Goal: Task Accomplishment & Management: Use online tool/utility

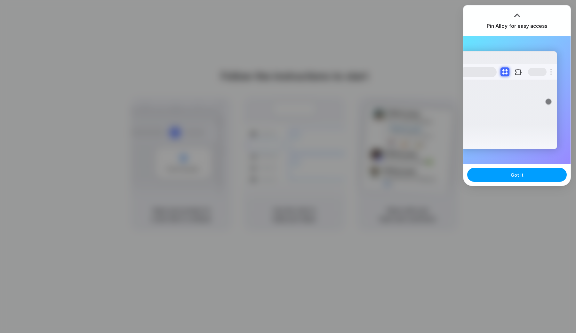
click at [515, 176] on span "Got it" at bounding box center [516, 175] width 13 height 7
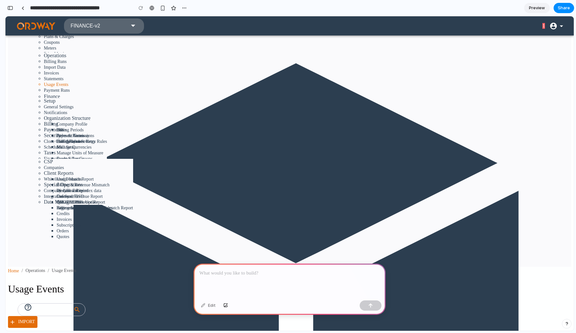
click at [231, 275] on p at bounding box center [289, 274] width 180 height 8
click at [229, 277] on p at bounding box center [289, 274] width 180 height 8
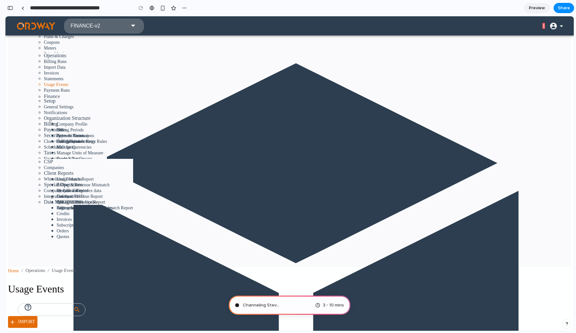
type input "**********"
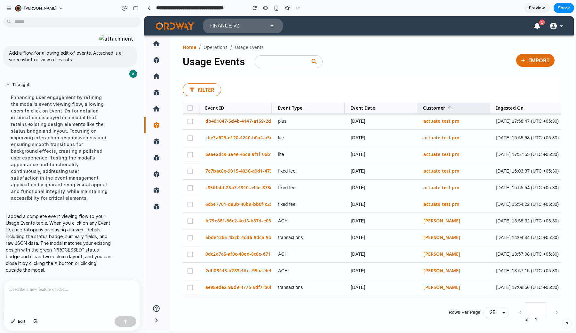
click at [260, 121] on link "db461047-5d4b-4147-a159-2d35b3096a15" at bounding box center [251, 121] width 92 height 6
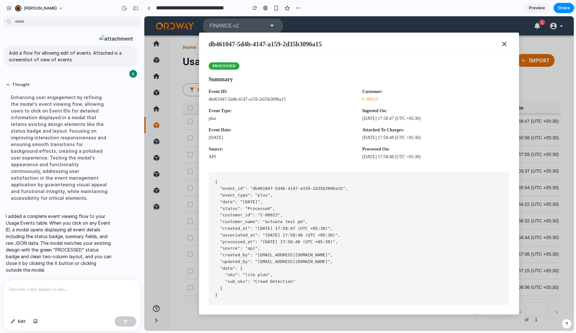
click at [254, 200] on pre "{ "event_id": "db461047-5d4b-4147-a159-2d35b3096a15", "event_type": "plus", "da…" at bounding box center [359, 238] width 301 height 132
click at [506, 44] on icon "Close modal" at bounding box center [504, 44] width 8 height 8
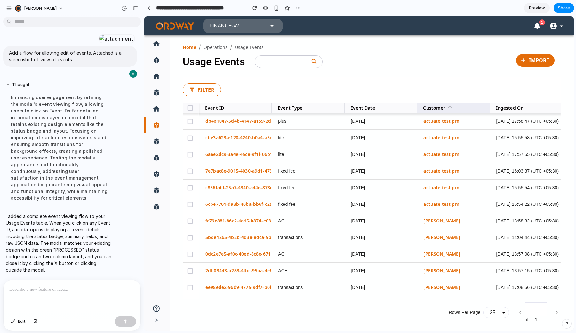
click at [43, 296] on div at bounding box center [72, 297] width 137 height 34
click at [216, 121] on link "db461047-5d4b-4147-a159-2d35b3096a15" at bounding box center [251, 121] width 92 height 6
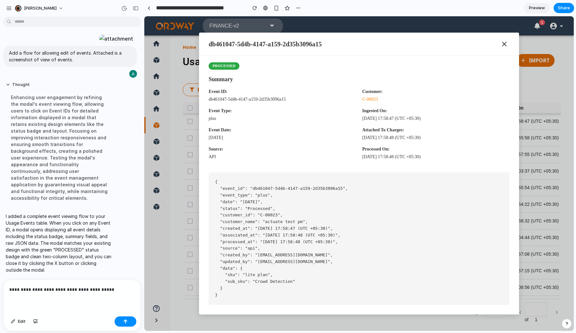
click at [118, 292] on p "**********" at bounding box center [71, 290] width 125 height 8
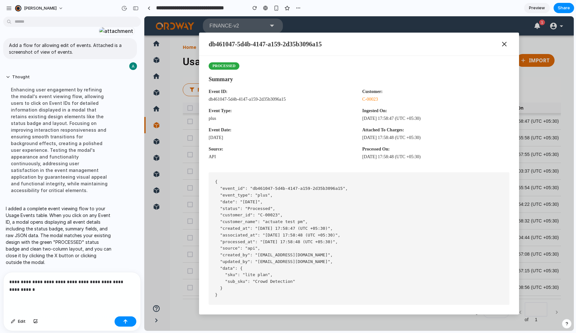
scroll to position [140, 0]
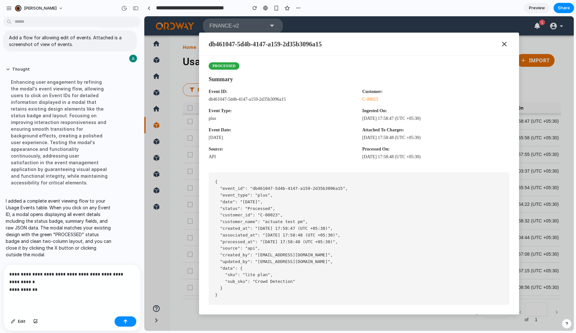
click at [19, 290] on p "**********" at bounding box center [71, 282] width 125 height 23
click at [41, 290] on p "**********" at bounding box center [71, 282] width 125 height 23
click at [16, 292] on p "**********" at bounding box center [71, 282] width 125 height 23
click at [76, 291] on p "**********" at bounding box center [71, 282] width 125 height 23
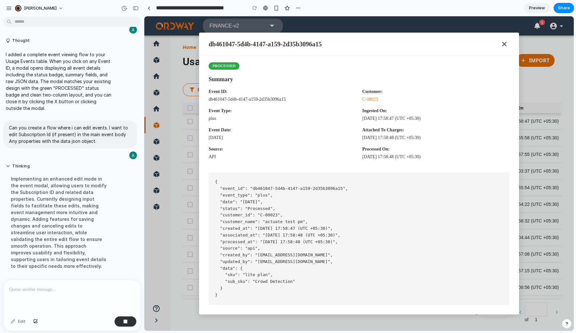
scroll to position [183, 0]
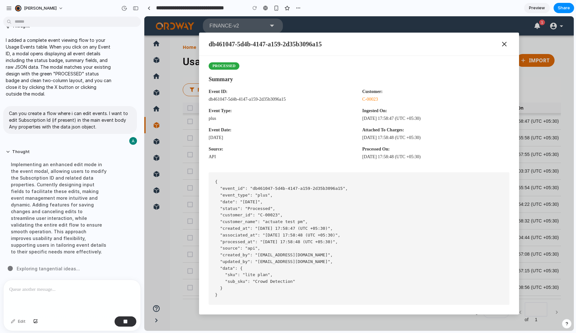
click at [504, 43] on icon "Close modal" at bounding box center [504, 44] width 8 height 8
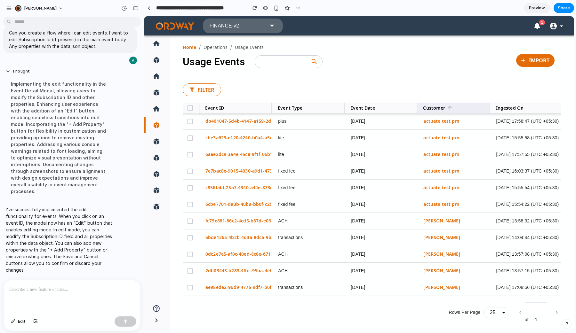
scroll to position [264, 0]
click at [231, 123] on link "db461047-5d4b-4147-a159-2d35b3096a15" at bounding box center [251, 121] width 92 height 6
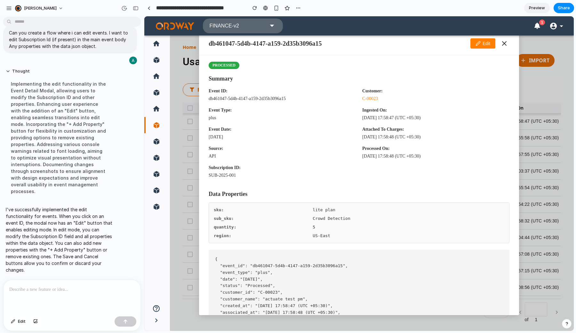
click at [475, 44] on icon at bounding box center [477, 43] width 5 height 5
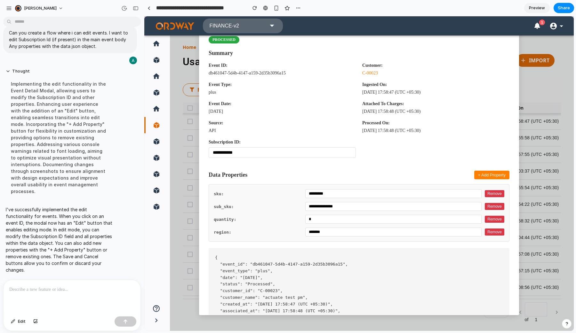
scroll to position [0, 0]
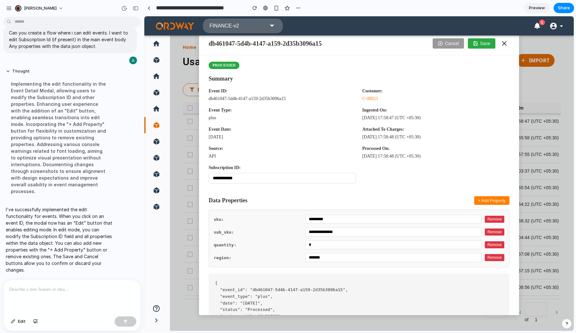
click at [306, 181] on input "**********" at bounding box center [282, 178] width 147 height 11
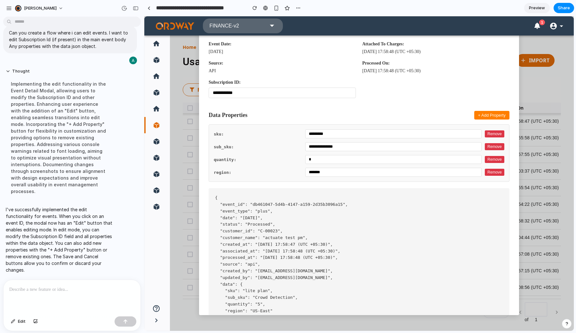
scroll to position [115, 0]
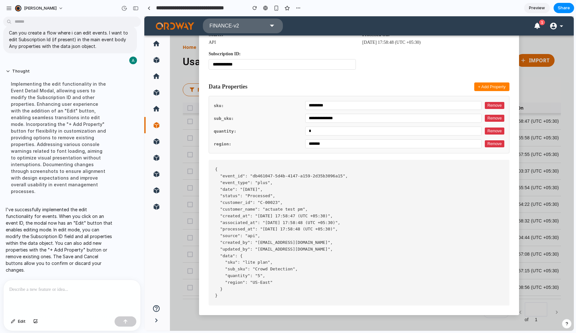
click at [488, 86] on button "+ Add Property" at bounding box center [491, 87] width 35 height 9
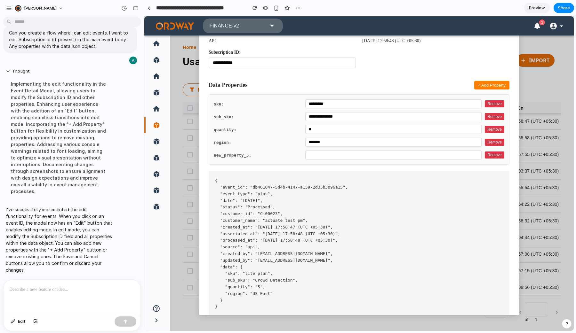
click at [238, 155] on div "new_property_5 :" at bounding box center [258, 155] width 88 height 5
click at [492, 160] on div "new_property_5 : Remove" at bounding box center [359, 155] width 290 height 9
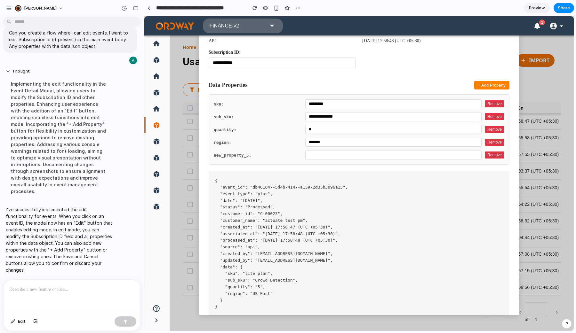
click at [493, 157] on button "Remove" at bounding box center [495, 155] width 20 height 7
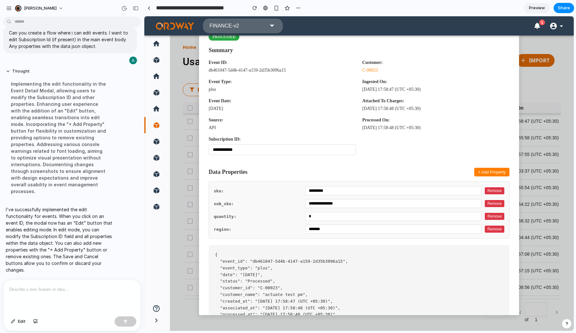
scroll to position [28, 0]
click at [538, 8] on span "Preview" at bounding box center [537, 8] width 16 height 6
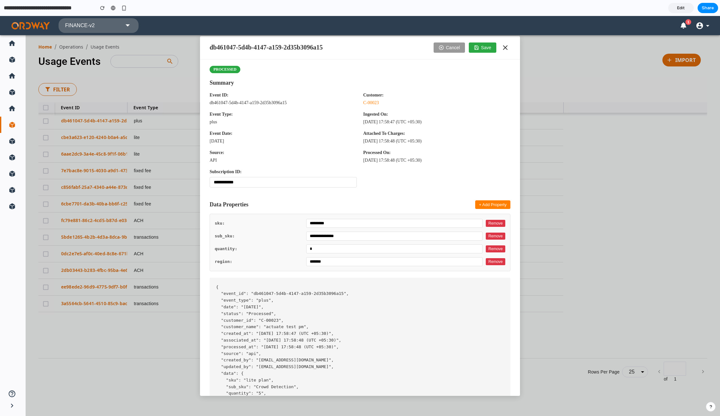
click at [447, 44] on button "Cancel" at bounding box center [448, 48] width 31 height 10
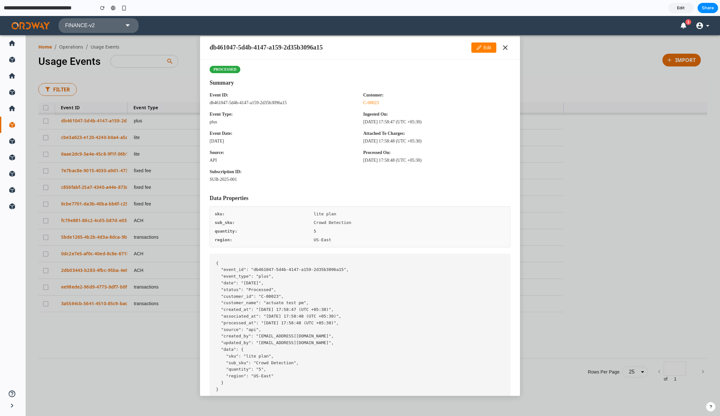
click at [505, 45] on icon "Close modal" at bounding box center [505, 48] width 8 height 8
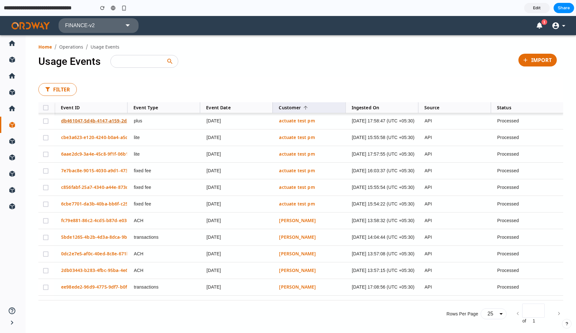
click at [85, 120] on link "db461047-5d4b-4147-a159-2d35b3096a15" at bounding box center [107, 121] width 92 height 6
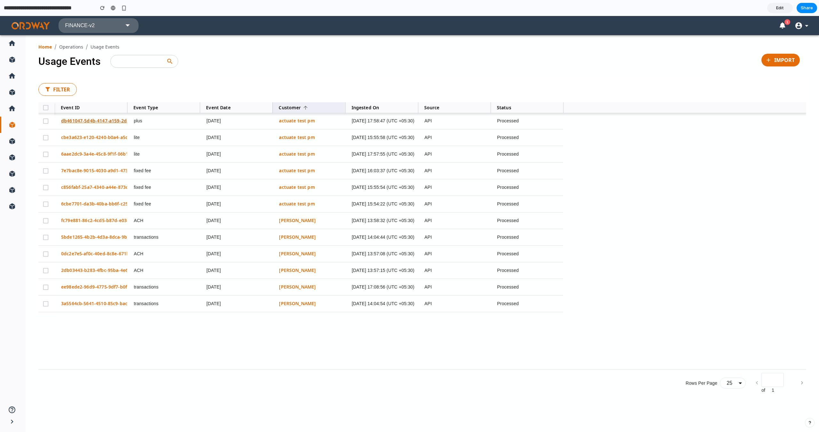
click at [114, 121] on link "db461047-5d4b-4147-a159-2d35b3096a15" at bounding box center [107, 121] width 92 height 6
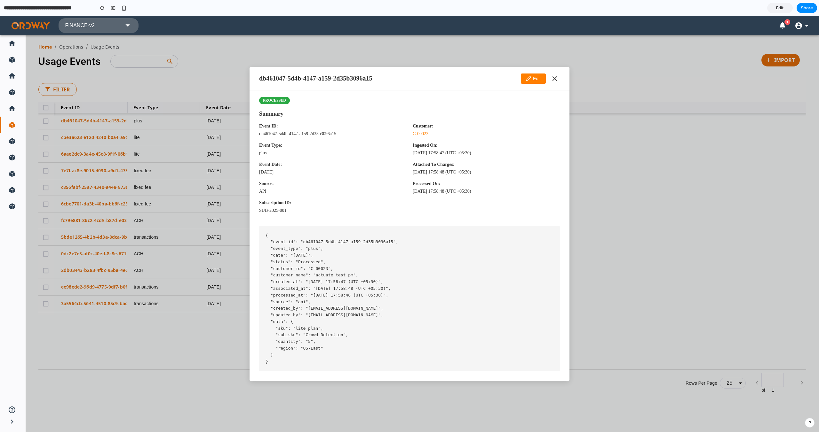
click at [532, 77] on button "Edit" at bounding box center [533, 79] width 25 height 10
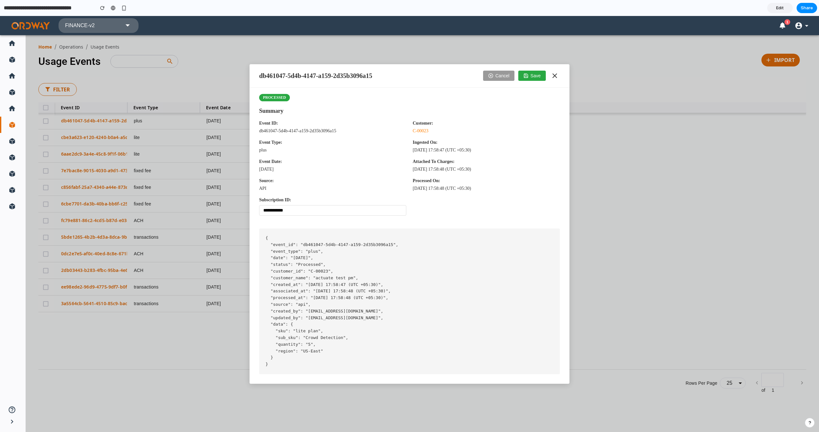
click at [554, 74] on icon "Close modal" at bounding box center [555, 76] width 8 height 8
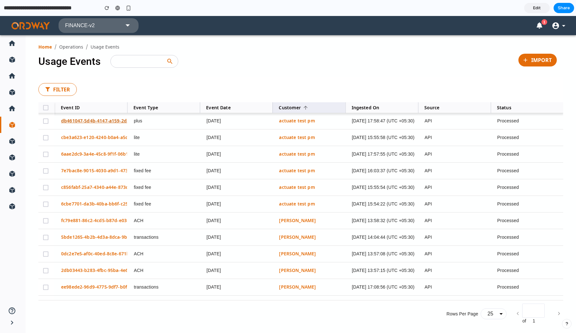
click at [90, 121] on link "db461047-5d4b-4147-a159-2d35b3096a15" at bounding box center [107, 121] width 92 height 6
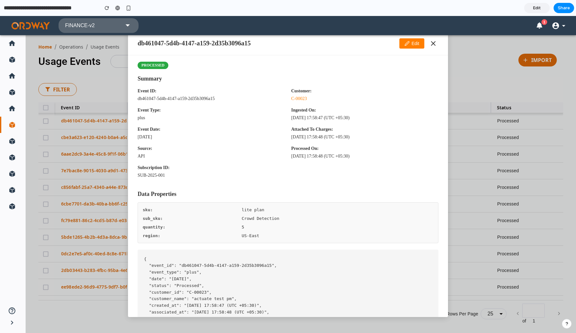
click at [408, 41] on icon at bounding box center [407, 43] width 4 height 4
